Goal: Transaction & Acquisition: Obtain resource

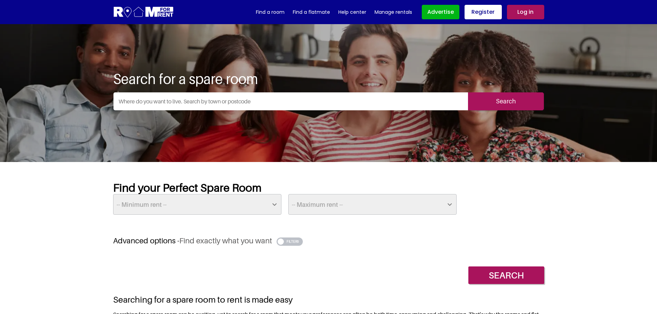
click at [259, 98] on input "text" at bounding box center [291, 101] width 355 height 18
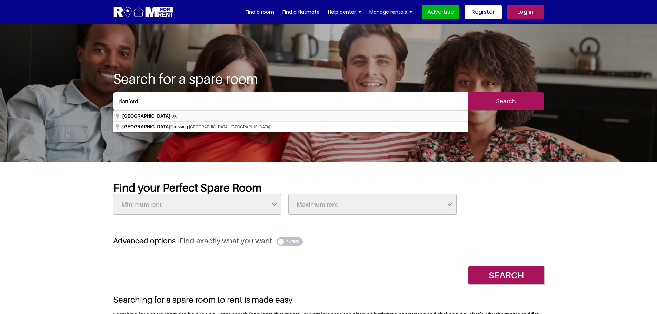
type input "[GEOGRAPHIC_DATA], [GEOGRAPHIC_DATA]"
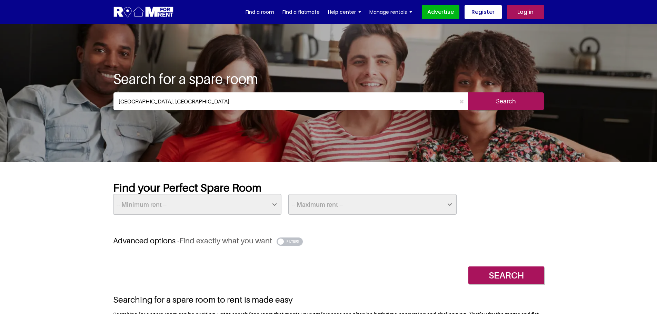
click at [486, 104] on input "Search" at bounding box center [506, 101] width 76 height 18
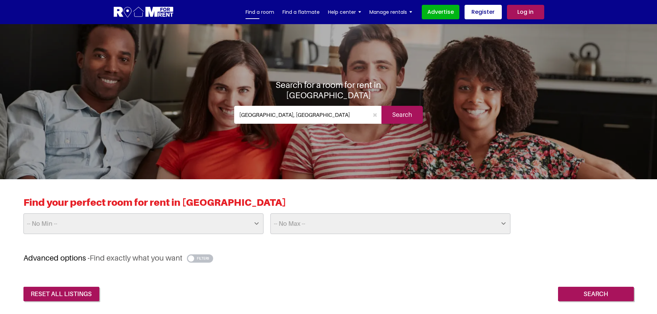
click at [266, 13] on link "Find a room" at bounding box center [260, 12] width 29 height 10
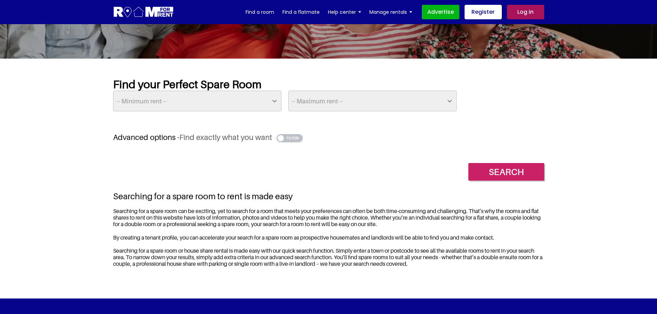
click at [504, 172] on input "Search" at bounding box center [507, 172] width 76 height 18
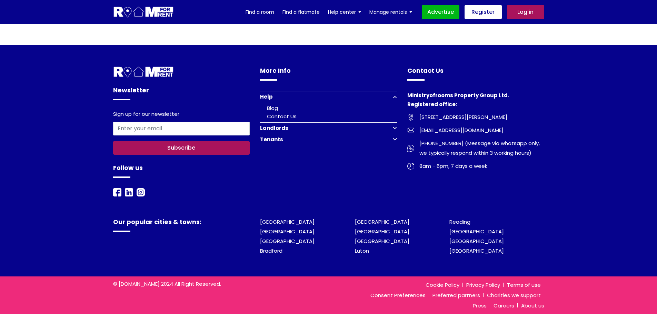
scroll to position [357, 0]
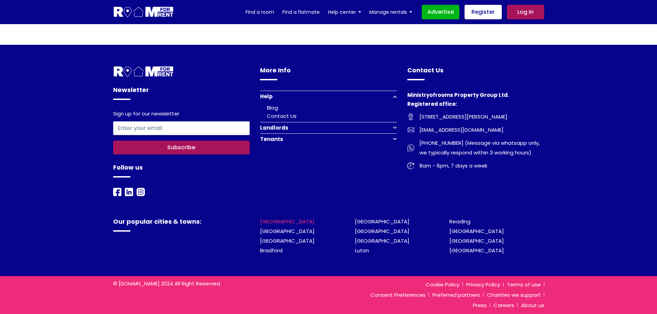
click at [267, 222] on link "[GEOGRAPHIC_DATA]" at bounding box center [287, 221] width 55 height 7
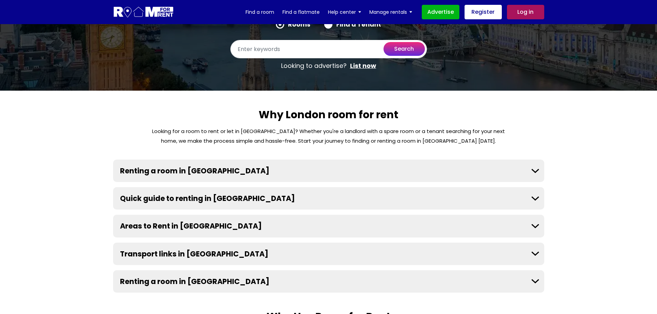
scroll to position [138, 0]
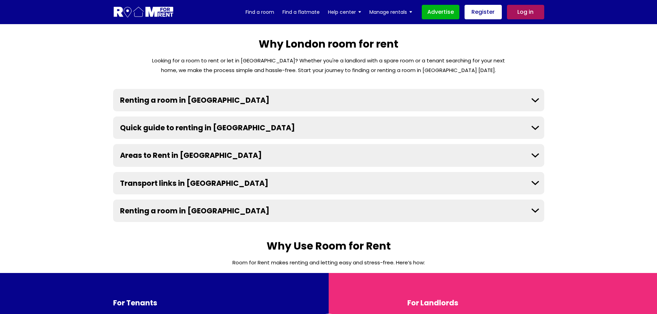
click at [203, 89] on button "Renting a room in London" at bounding box center [328, 100] width 431 height 22
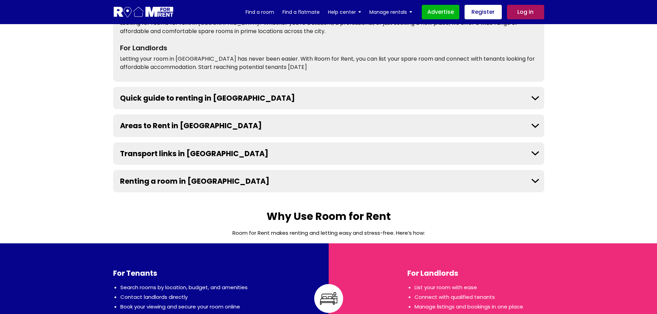
scroll to position [311, 0]
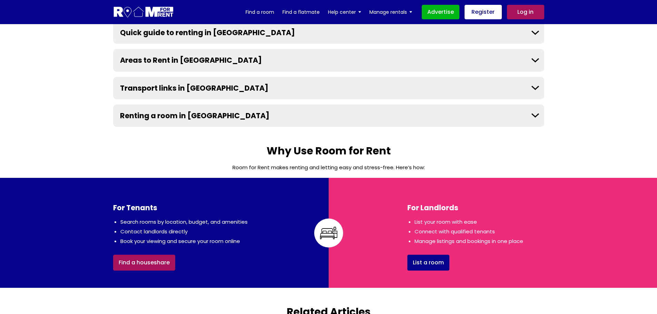
click at [149, 255] on link "Find a houseshare" at bounding box center [144, 263] width 62 height 16
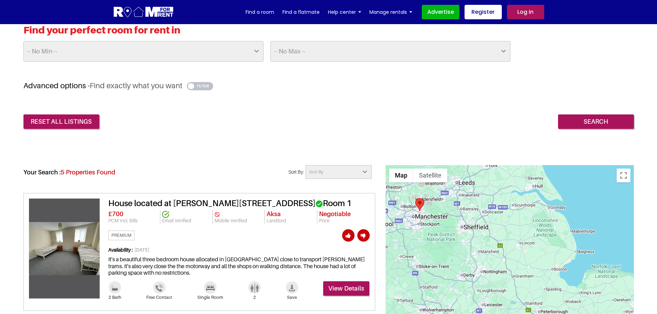
scroll to position [207, 0]
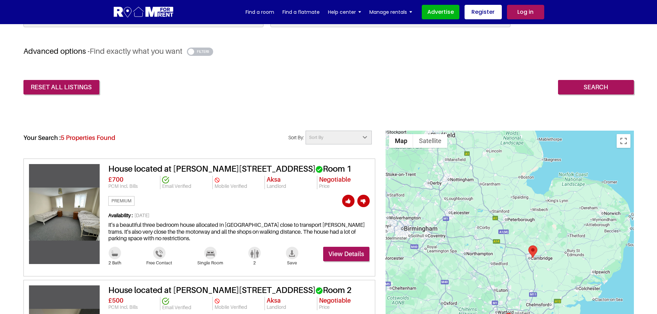
drag, startPoint x: 472, startPoint y: 219, endPoint x: 445, endPoint y: 163, distance: 62.5
click at [445, 163] on div at bounding box center [510, 288] width 248 height 314
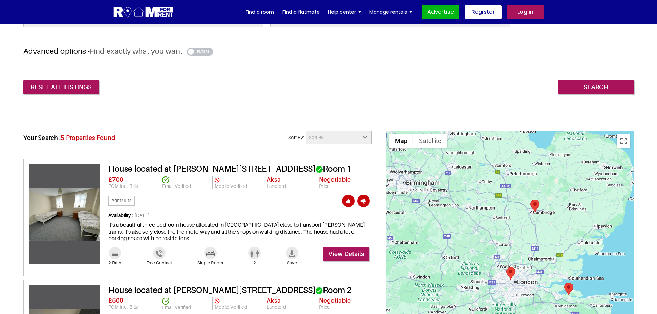
drag, startPoint x: 504, startPoint y: 241, endPoint x: 526, endPoint y: 203, distance: 44.0
click at [519, 185] on div at bounding box center [510, 288] width 248 height 314
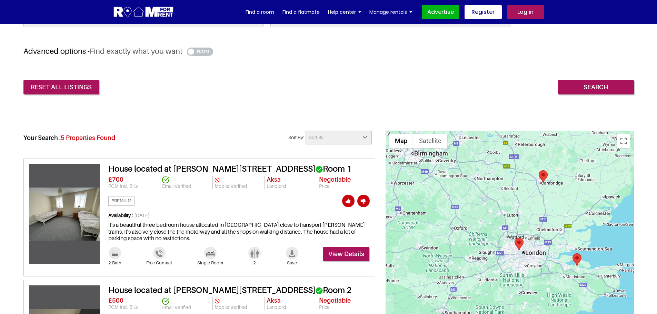
click at [517, 249] on img "1 Stafford Cl, London NW6 5TW, UK" at bounding box center [519, 244] width 9 height 13
click at [515, 238] on area "1 Stafford Cl, London NW6 5TW, UK" at bounding box center [515, 238] width 0 height 0
click at [580, 261] on div "Sittingbourne ME9 8WN, UK" at bounding box center [577, 260] width 9 height 13
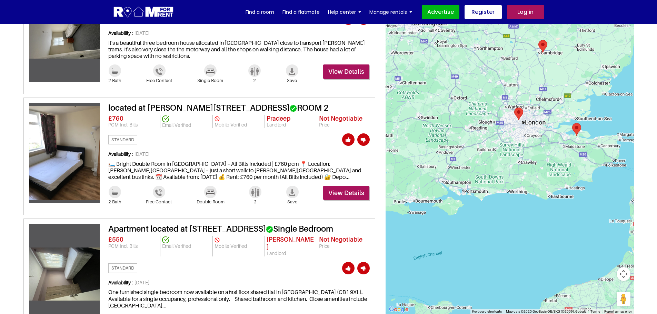
scroll to position [552, 0]
